Goal: Task Accomplishment & Management: Manage account settings

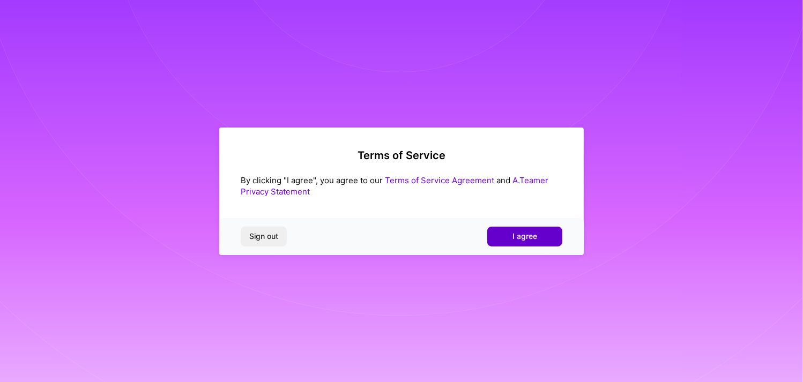
click at [536, 243] on button "I agree" at bounding box center [524, 236] width 75 height 19
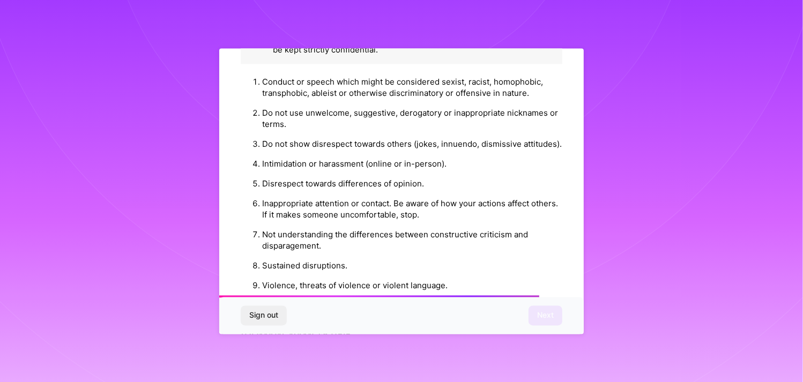
scroll to position [1209, 0]
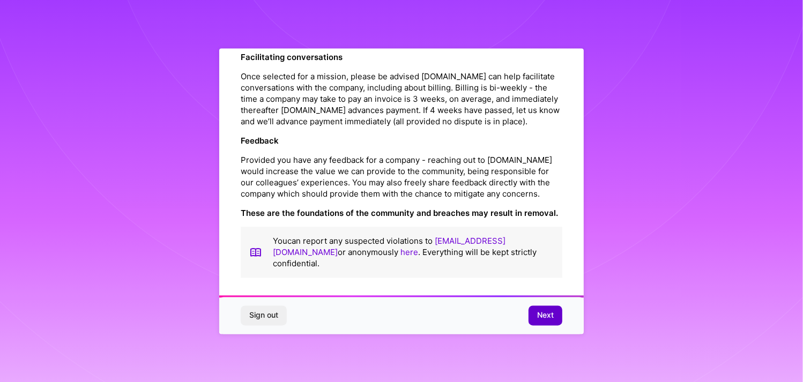
click at [546, 321] on button "Next" at bounding box center [545, 315] width 34 height 19
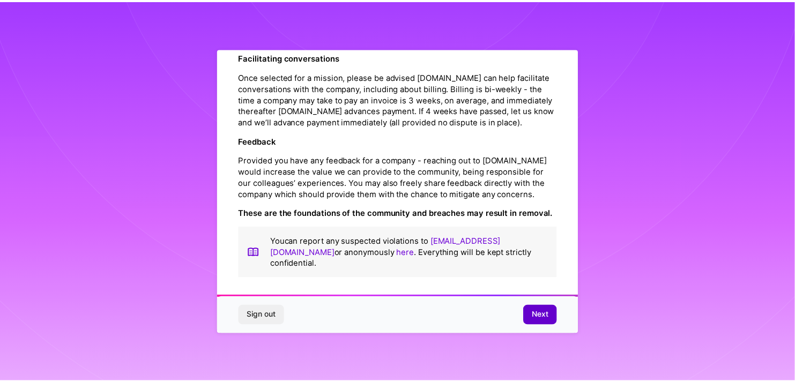
scroll to position [3, 0]
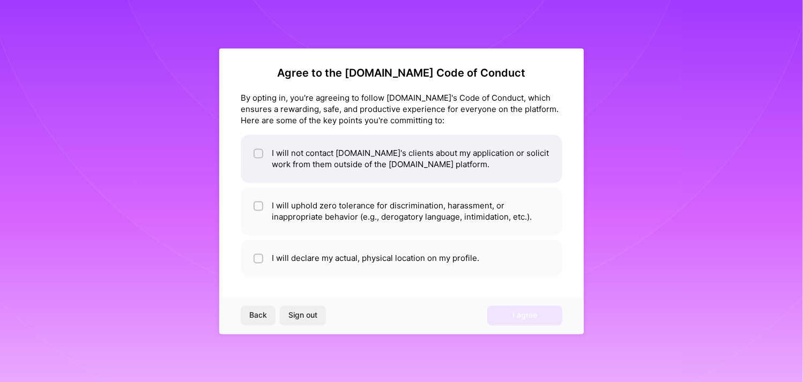
click at [261, 155] on input "checkbox" at bounding box center [260, 154] width 8 height 8
checkbox input "true"
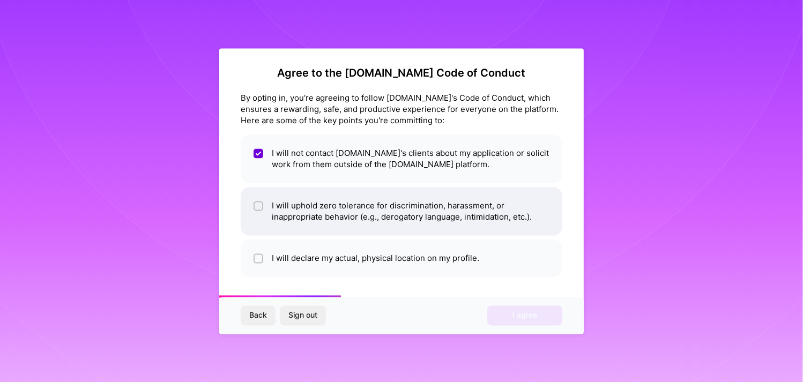
click at [252, 207] on li "I will uphold zero tolerance for discrimination, harassment, or inappropriate b…" at bounding box center [401, 211] width 321 height 48
checkbox input "true"
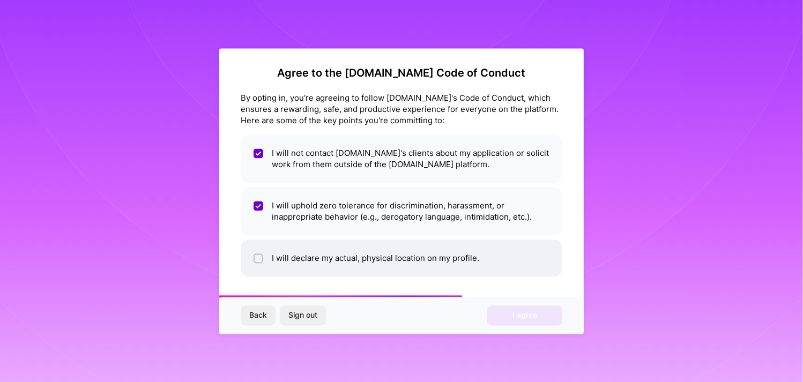
click at [249, 257] on li "I will declare my actual, physical location on my profile." at bounding box center [401, 258] width 321 height 37
checkbox input "true"
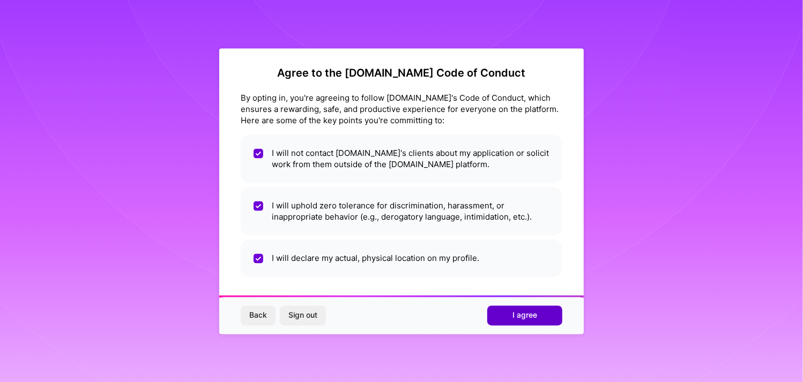
click at [545, 319] on button "I agree" at bounding box center [524, 315] width 75 height 19
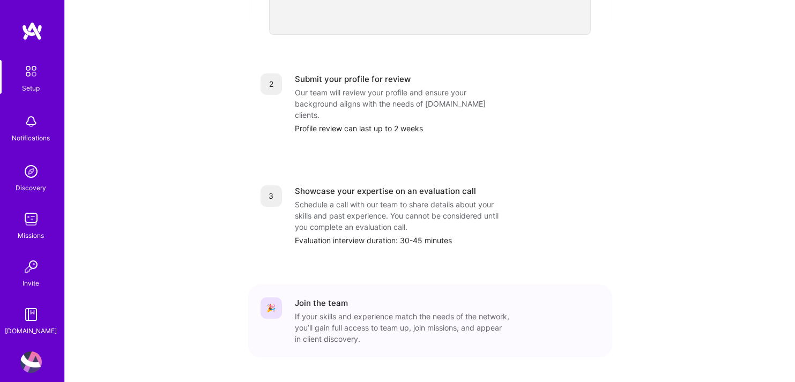
scroll to position [431, 0]
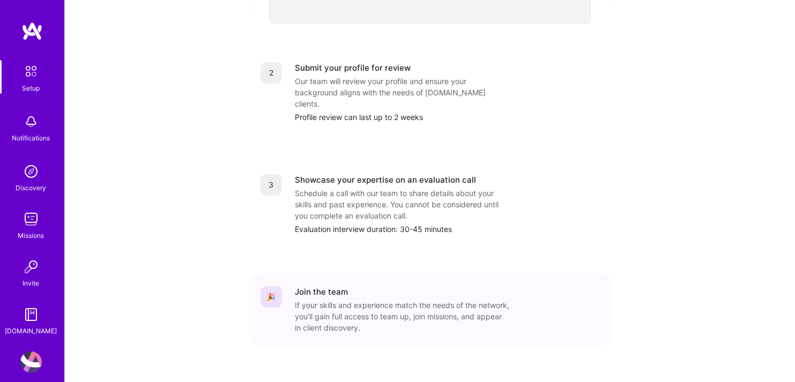
click at [29, 170] on img at bounding box center [30, 171] width 21 height 21
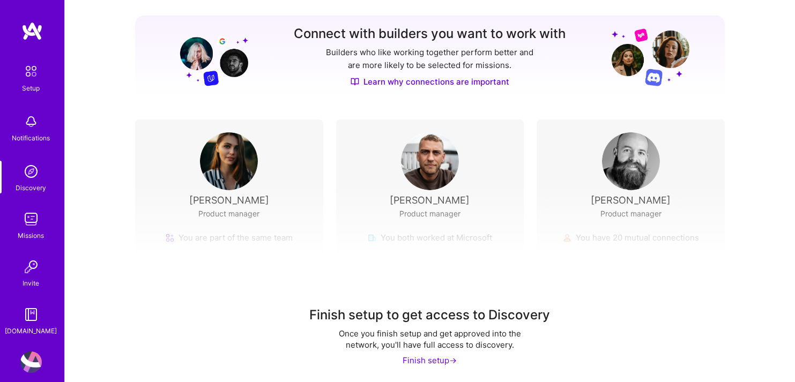
scroll to position [130, 0]
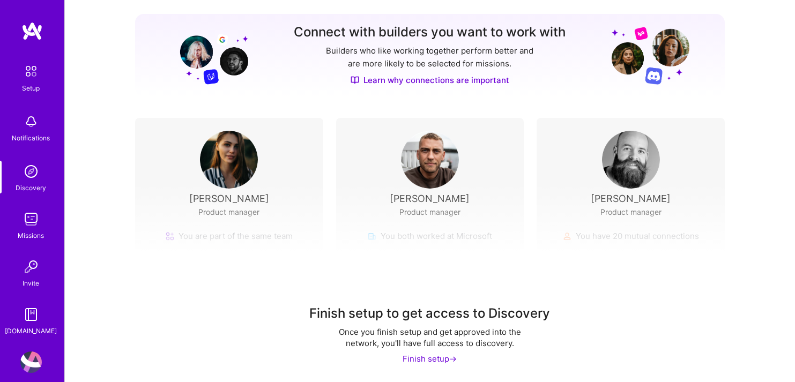
click at [27, 218] on img at bounding box center [30, 218] width 21 height 21
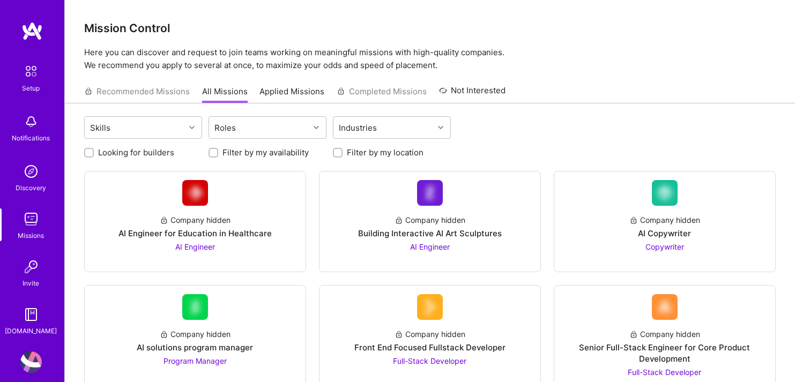
click at [21, 30] on img at bounding box center [31, 30] width 21 height 19
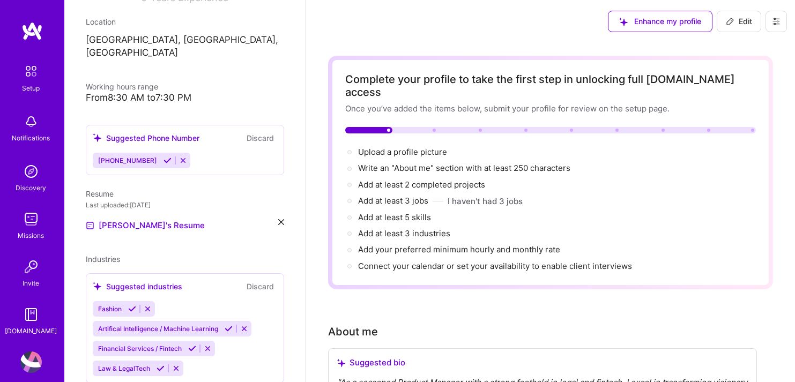
scroll to position [204, 0]
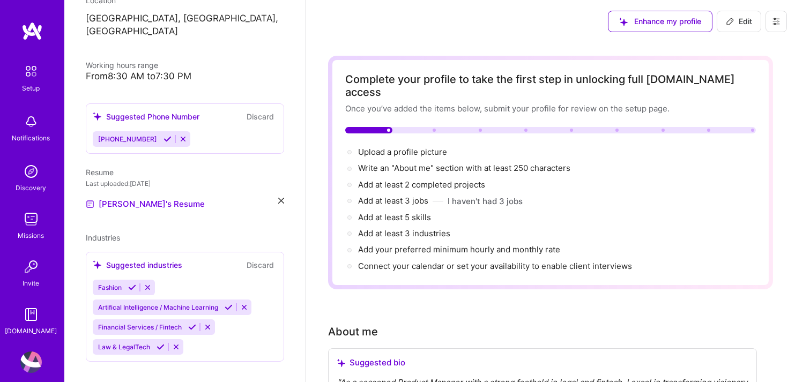
click at [158, 343] on icon at bounding box center [160, 347] width 8 height 8
click at [191, 323] on icon at bounding box center [192, 327] width 8 height 8
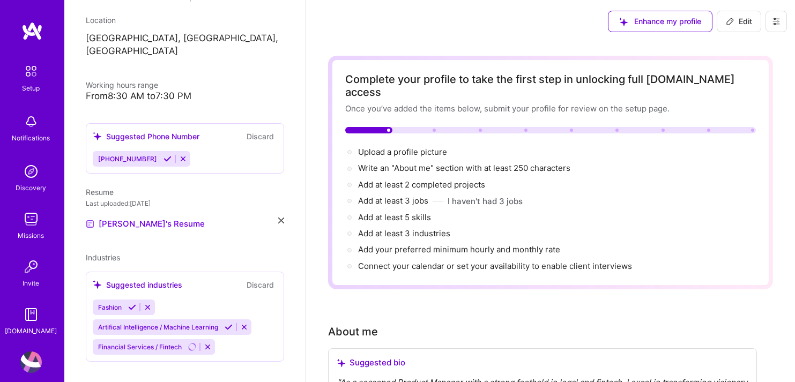
click at [228, 323] on icon at bounding box center [229, 327] width 8 height 8
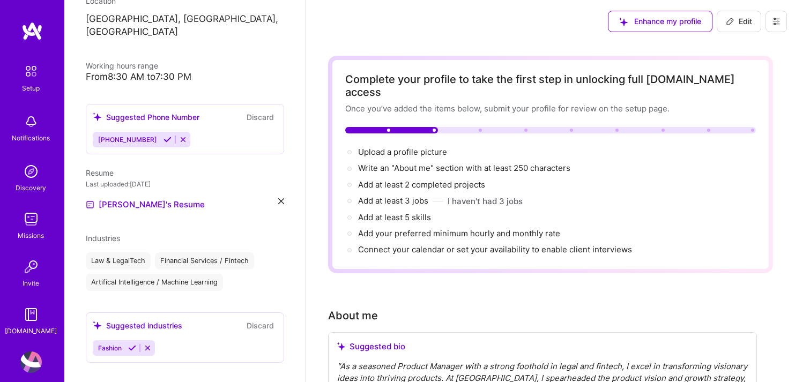
scroll to position [204, 0]
click at [147, 343] on button at bounding box center [147, 347] width 14 height 9
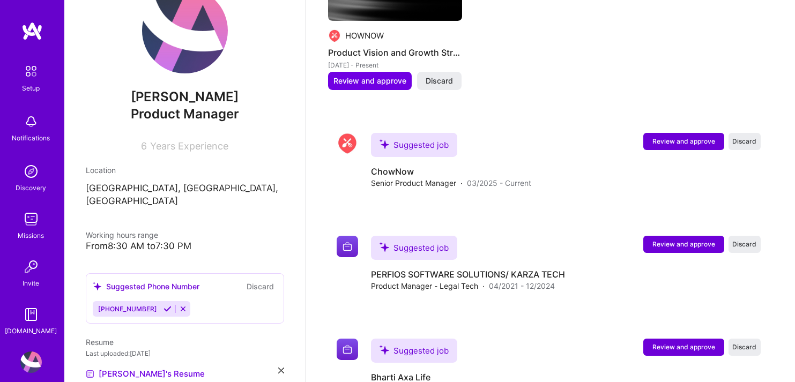
scroll to position [923, 0]
